Goal: Check status: Check status

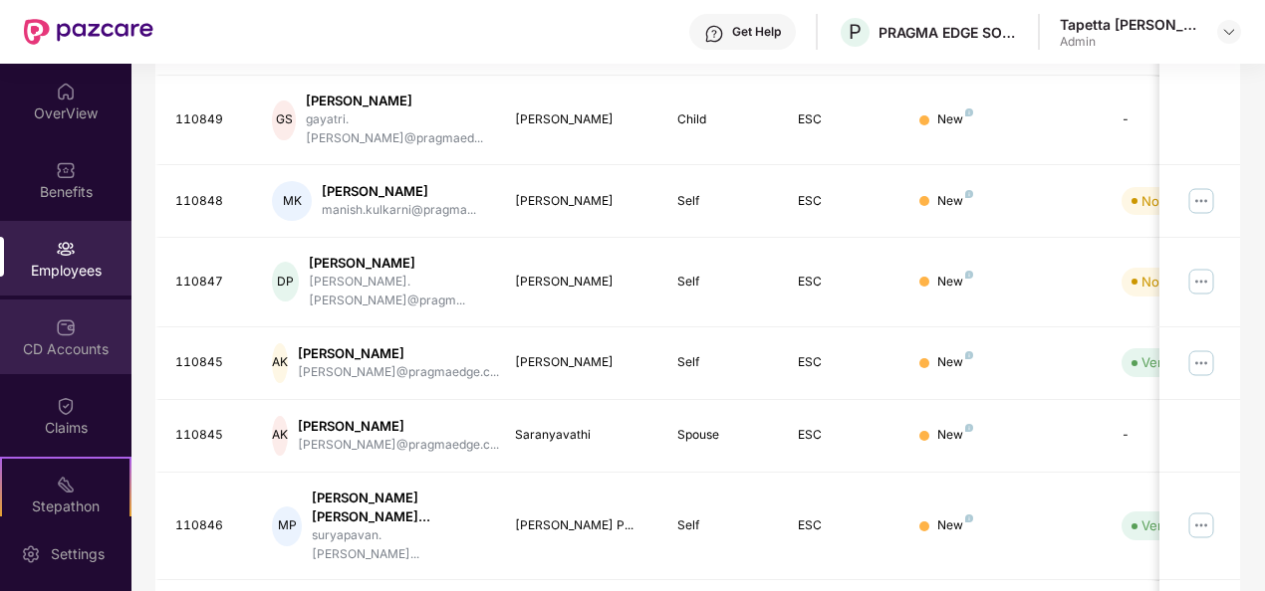
click at [68, 335] on img at bounding box center [66, 328] width 20 height 20
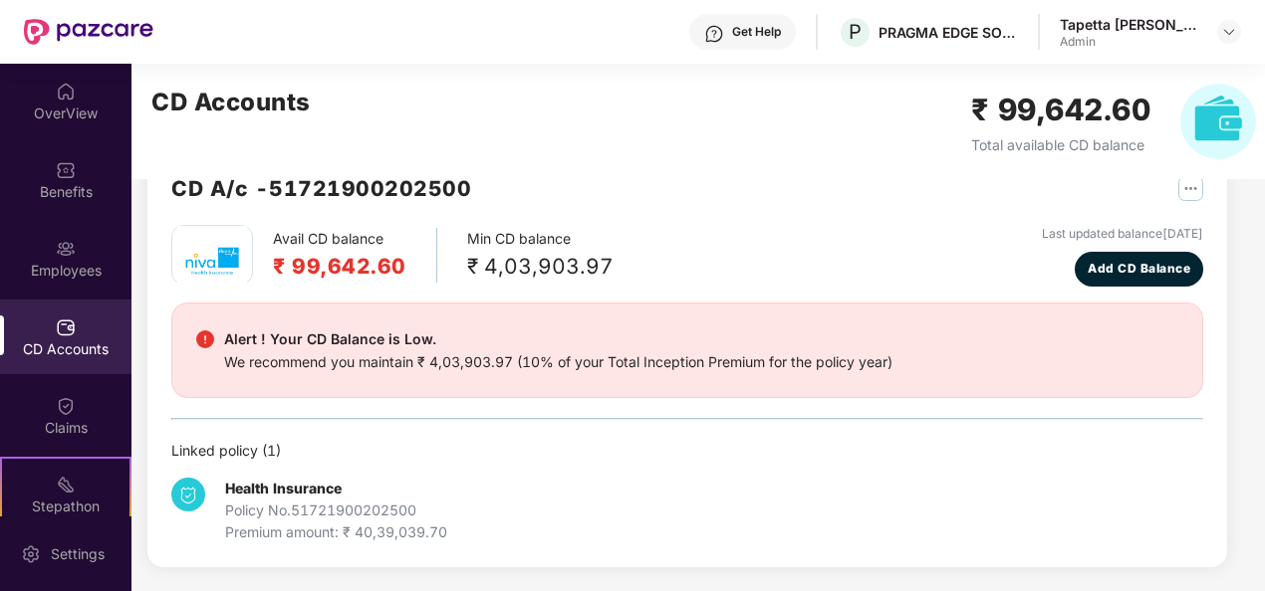
scroll to position [53, 0]
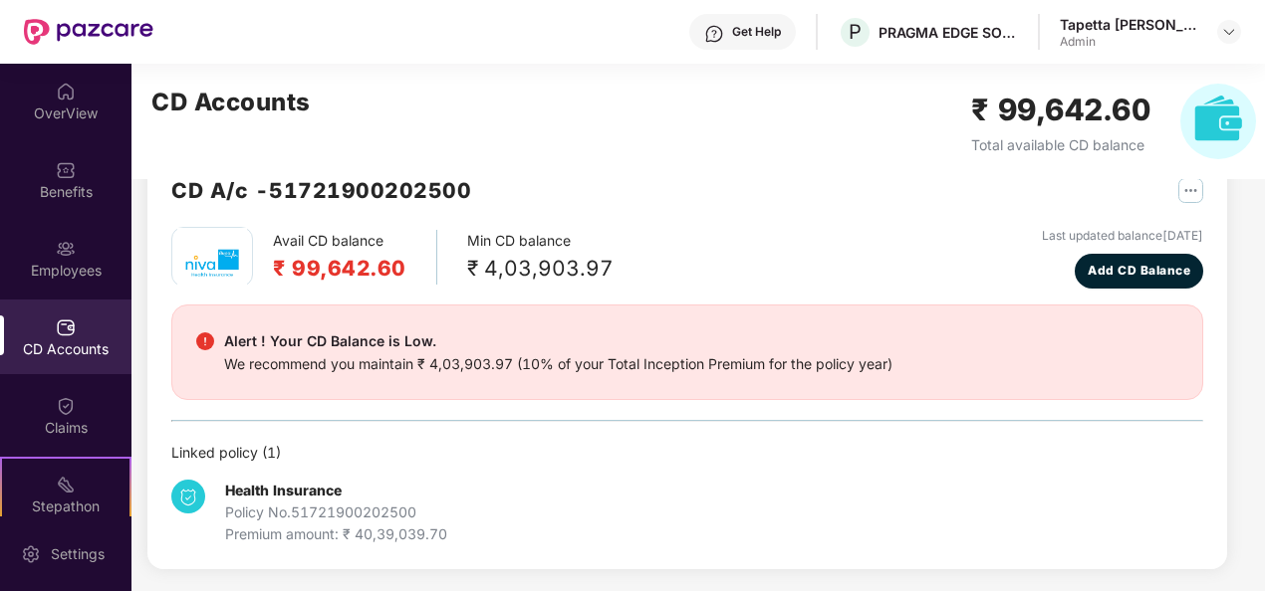
click at [1243, 122] on img at bounding box center [1218, 122] width 76 height 76
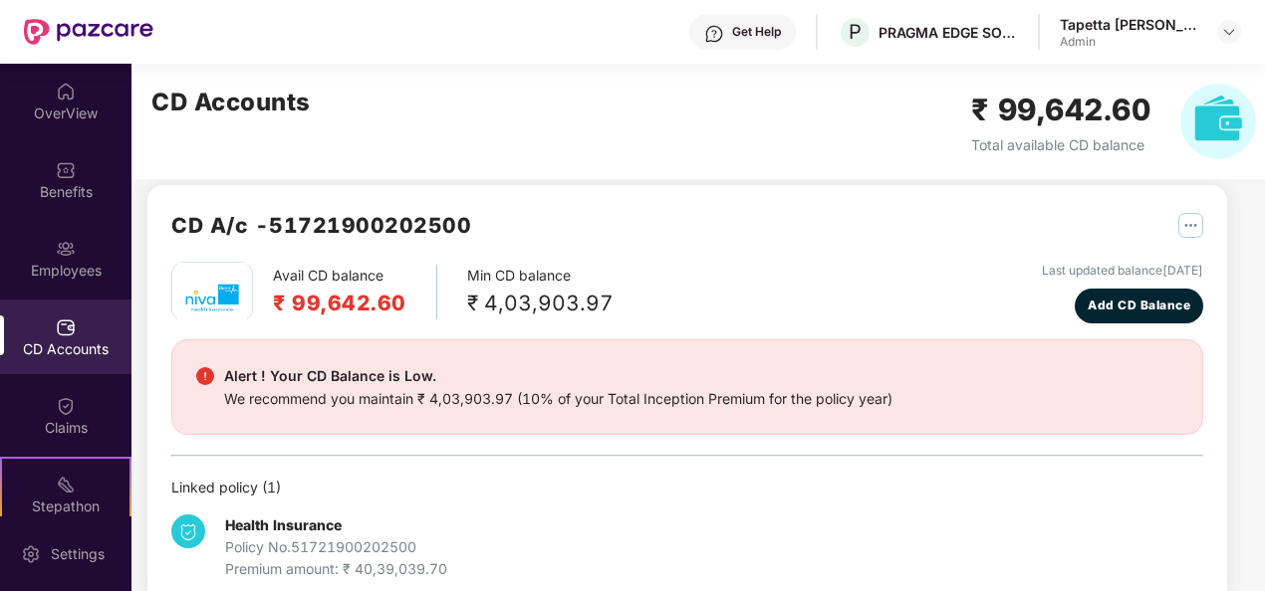
scroll to position [0, 0]
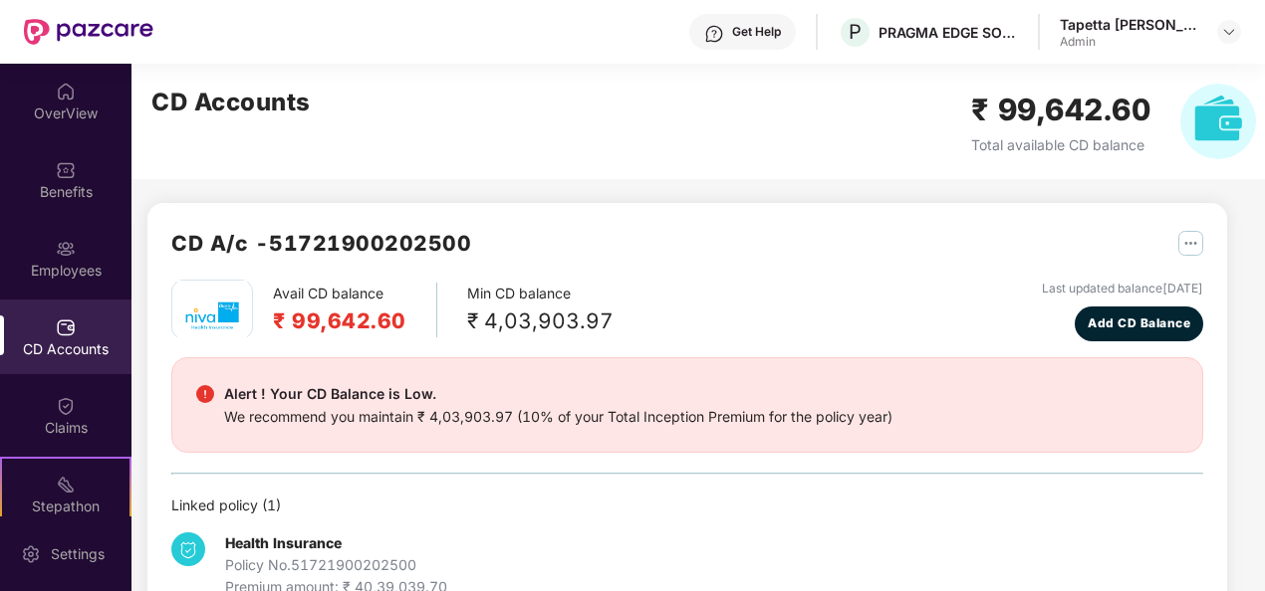
click at [227, 325] on img at bounding box center [212, 316] width 70 height 70
click at [356, 327] on h2 "₹ 99,642.60" at bounding box center [339, 321] width 133 height 33
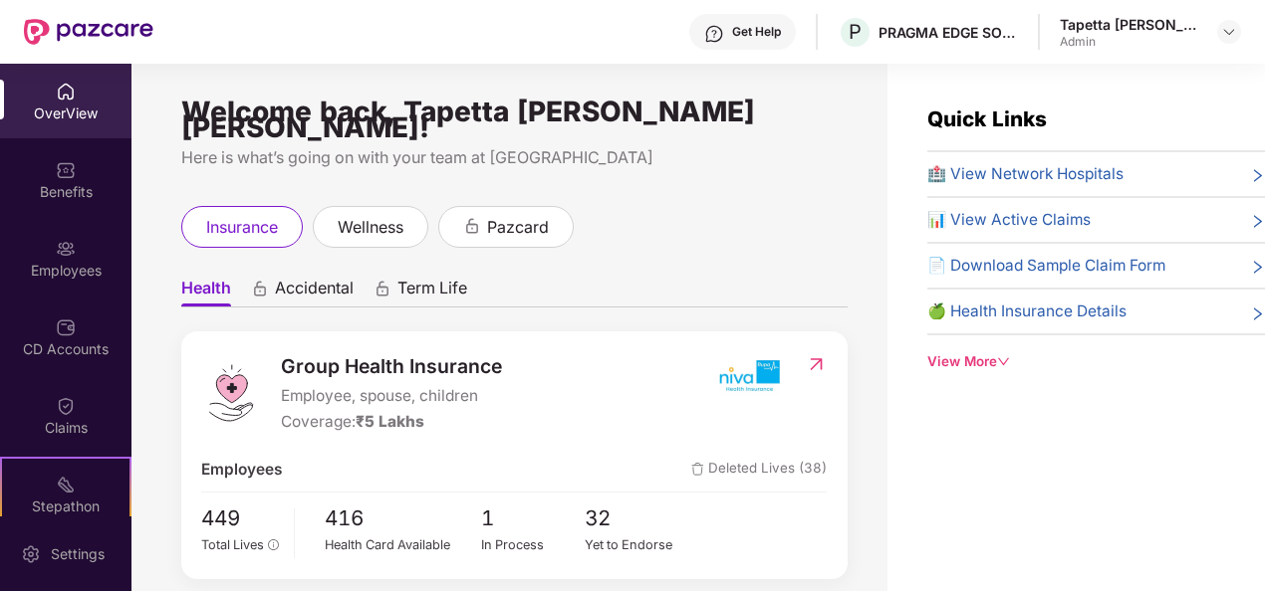
click at [1059, 217] on span "📊 View Active Claims" at bounding box center [1008, 220] width 163 height 24
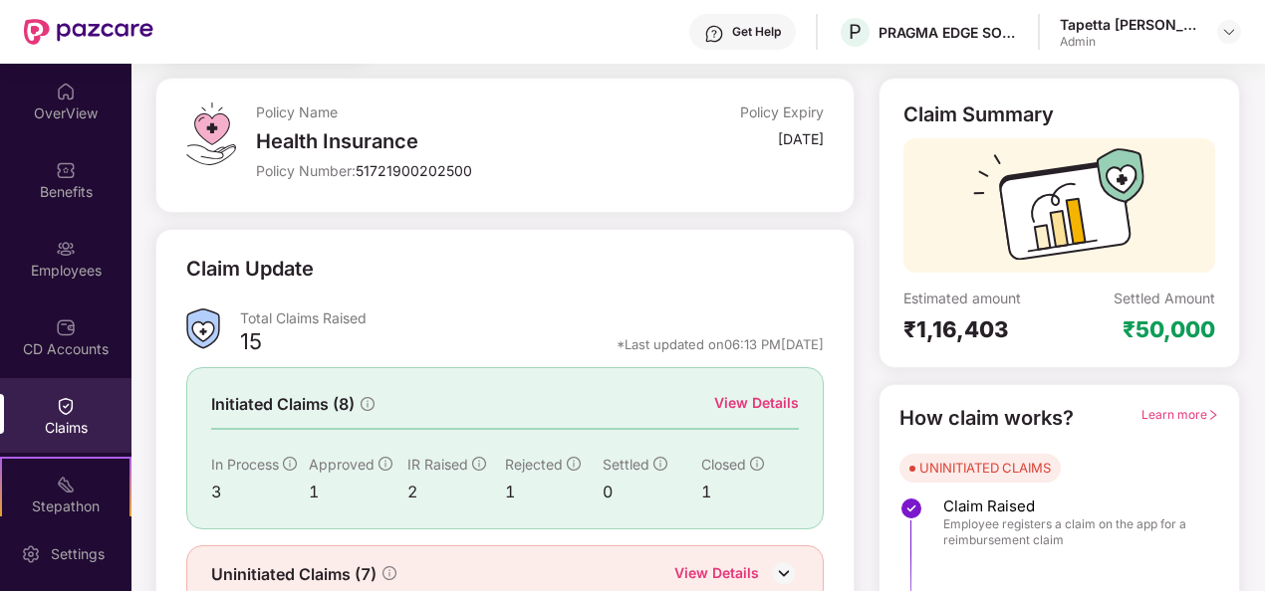
scroll to position [187, 0]
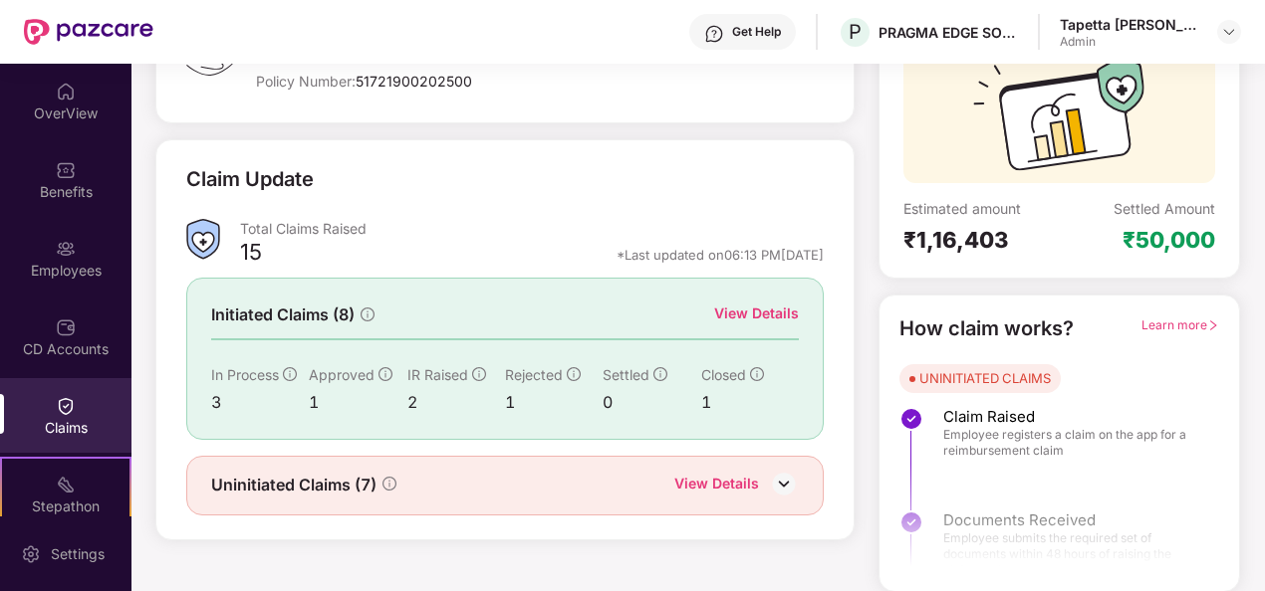
click at [787, 304] on div "View Details" at bounding box center [756, 314] width 85 height 22
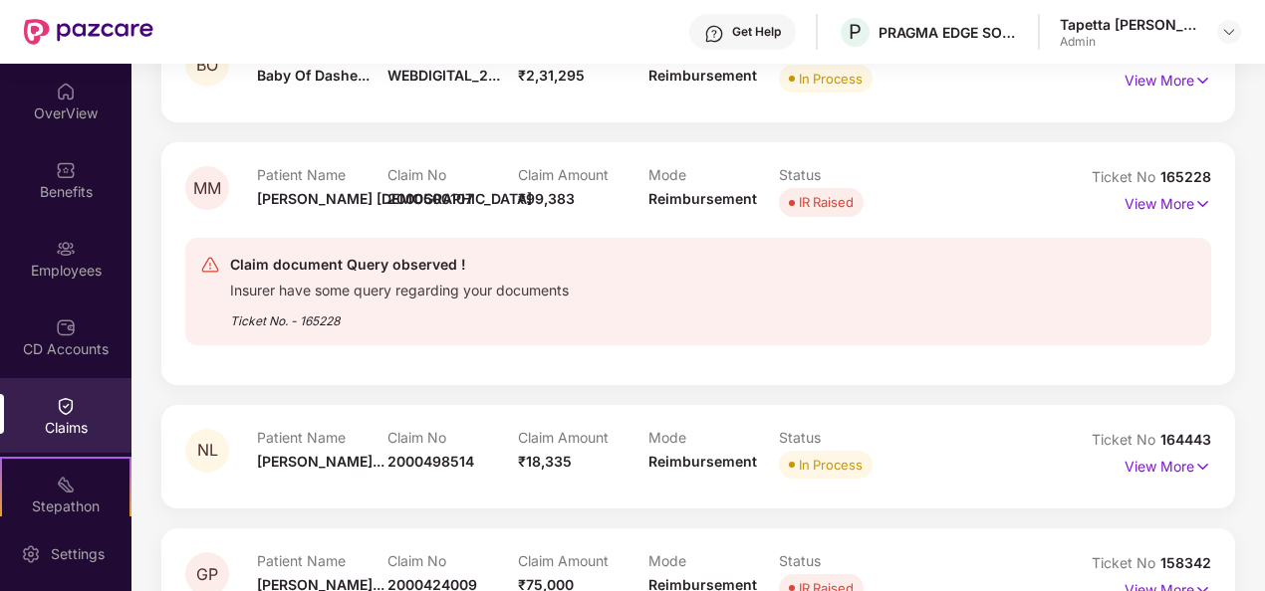
scroll to position [590, 0]
